Goal: Check status: Check status

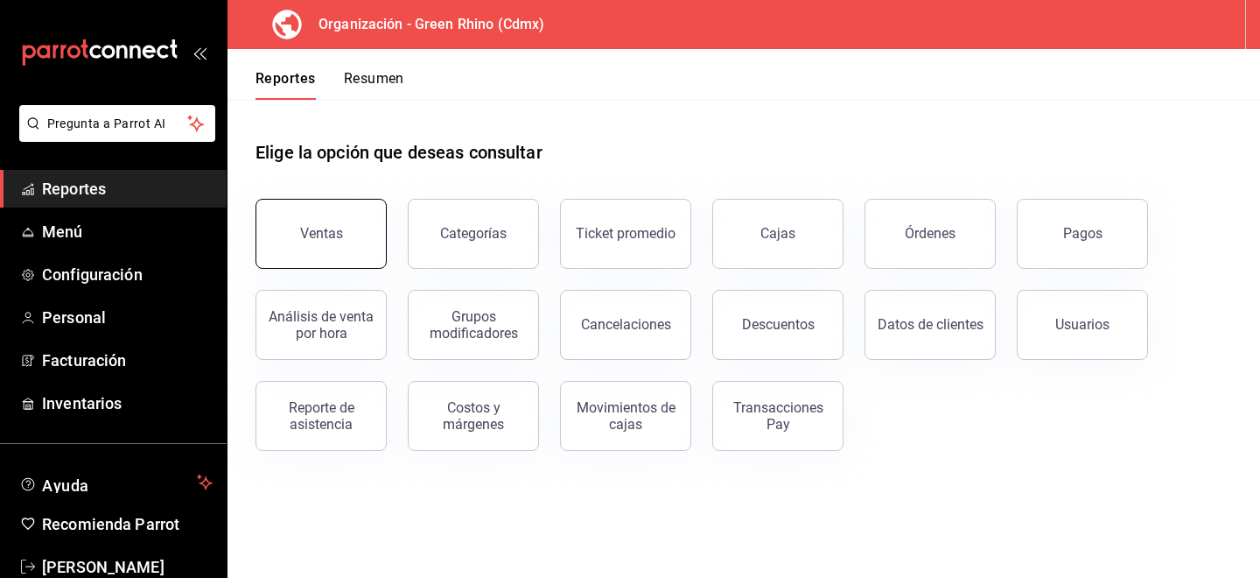
click at [327, 255] on button "Ventas" at bounding box center [321, 234] width 131 height 70
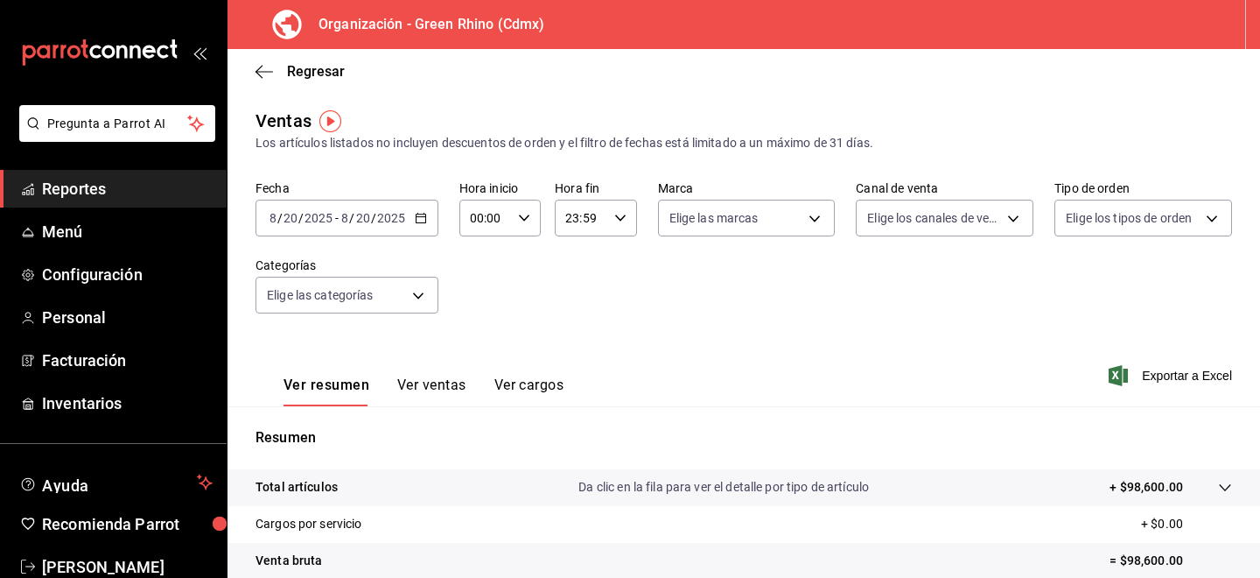
click at [390, 228] on div "[DATE] [DATE] - [DATE] [DATE]" at bounding box center [347, 218] width 183 height 37
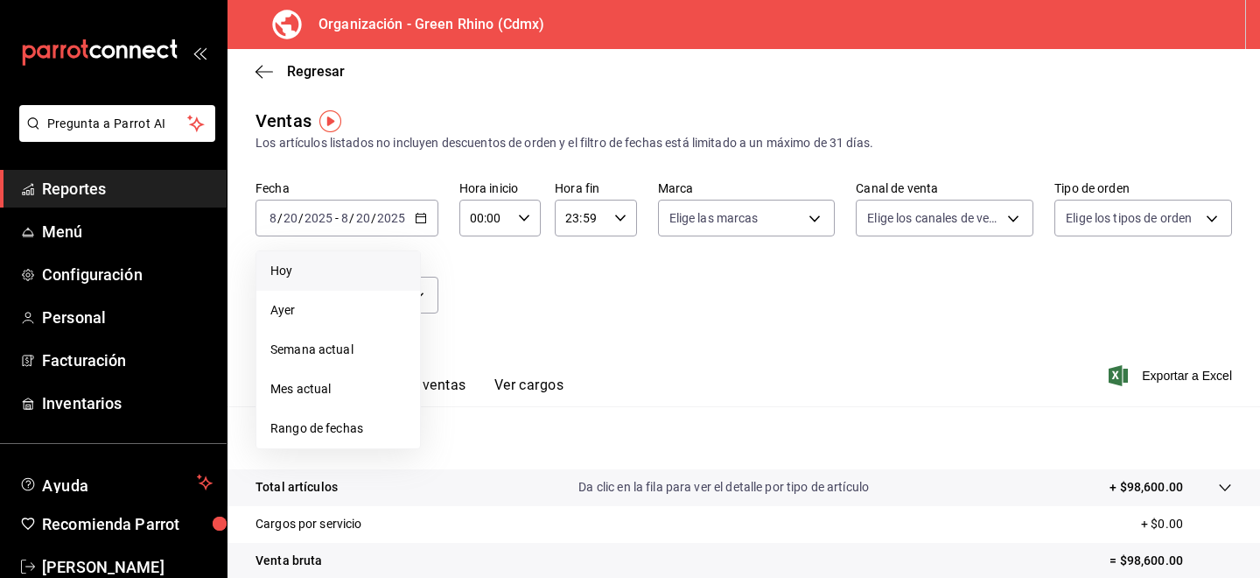
click at [377, 259] on li "Hoy" at bounding box center [338, 270] width 164 height 39
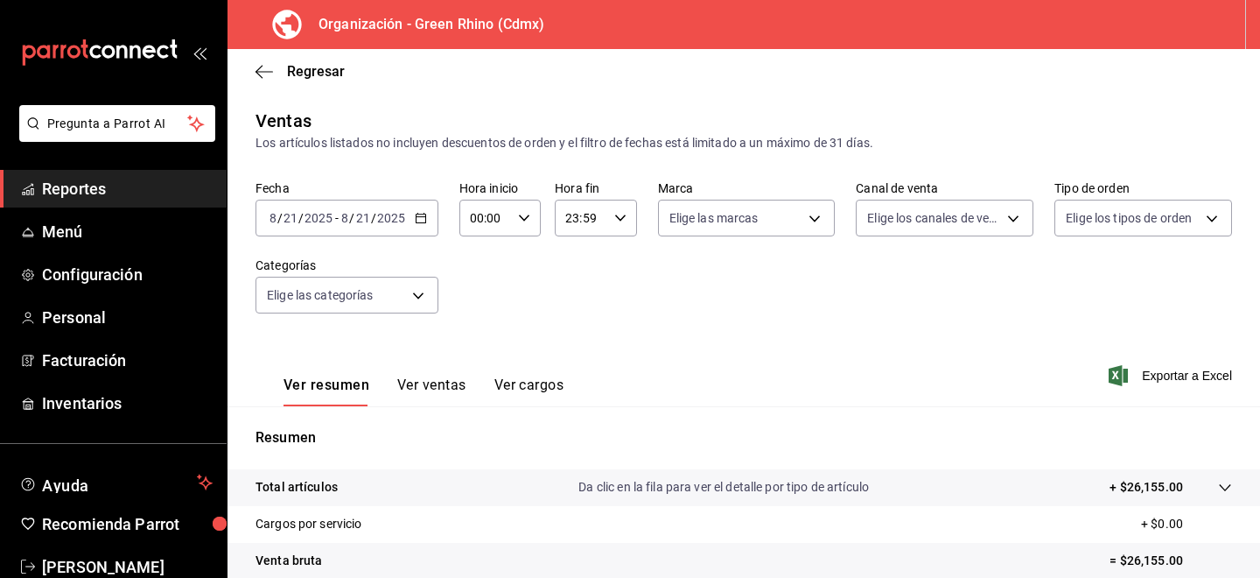
scroll to position [192, 0]
